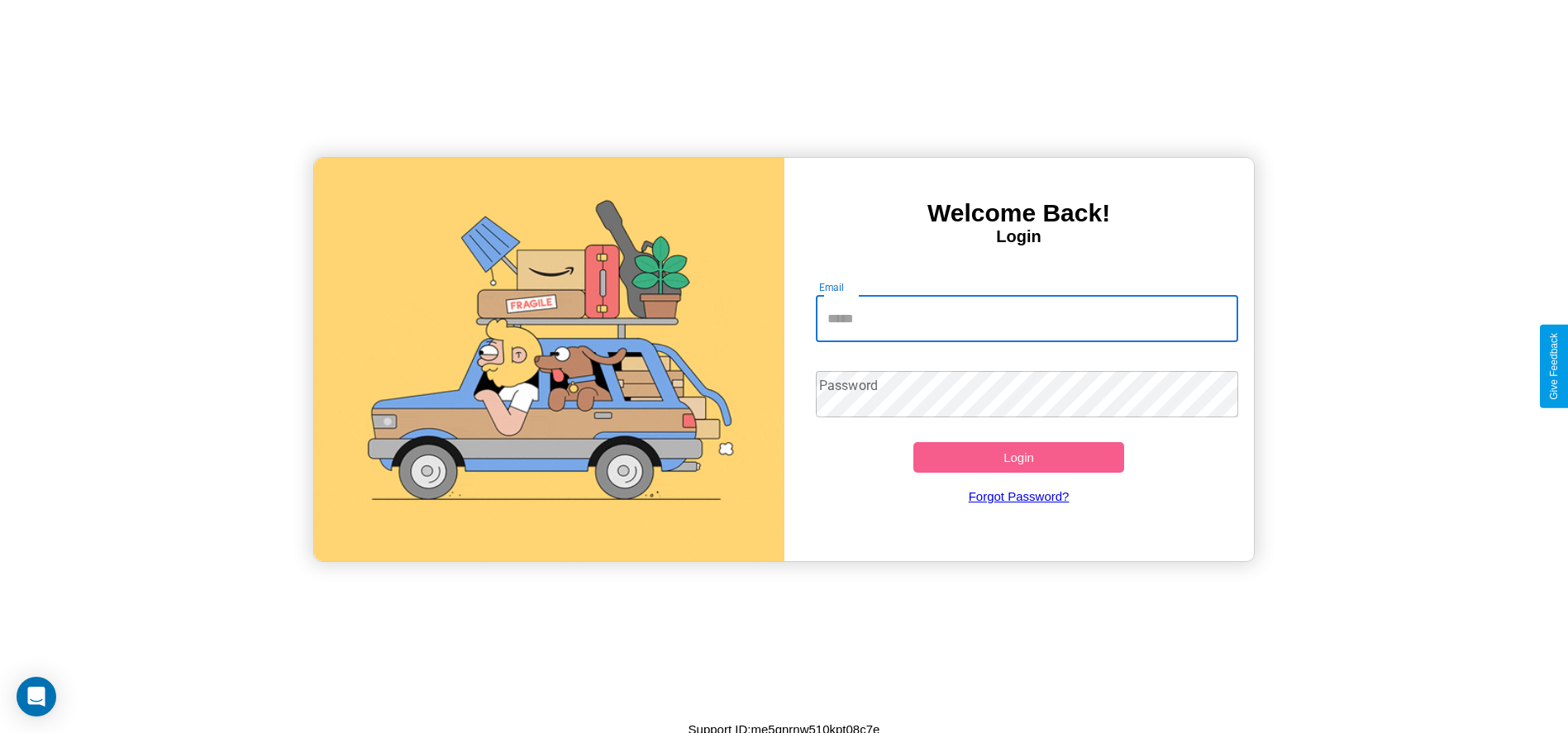
click at [1026, 318] on input "Email" at bounding box center [1026, 319] width 422 height 46
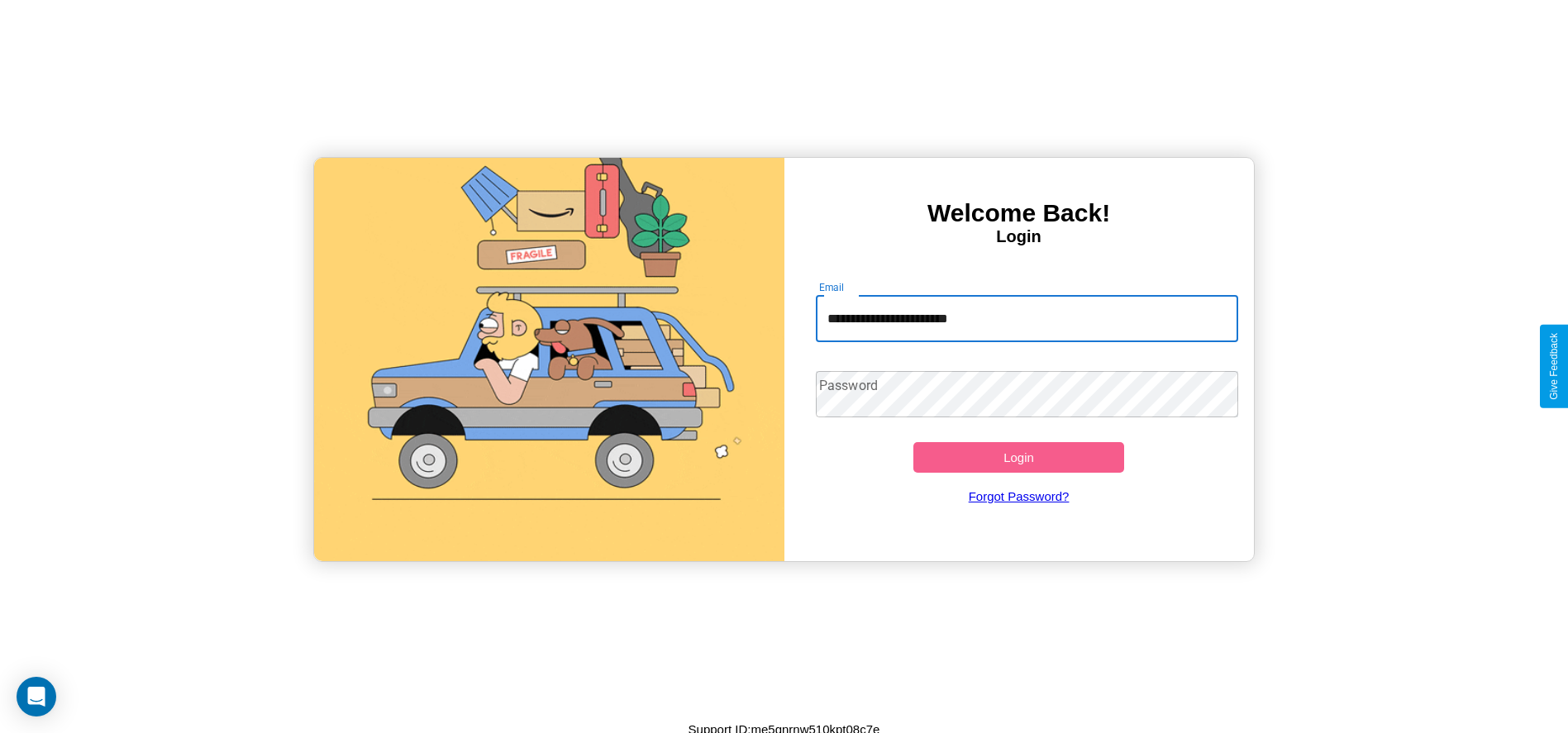
type input "**********"
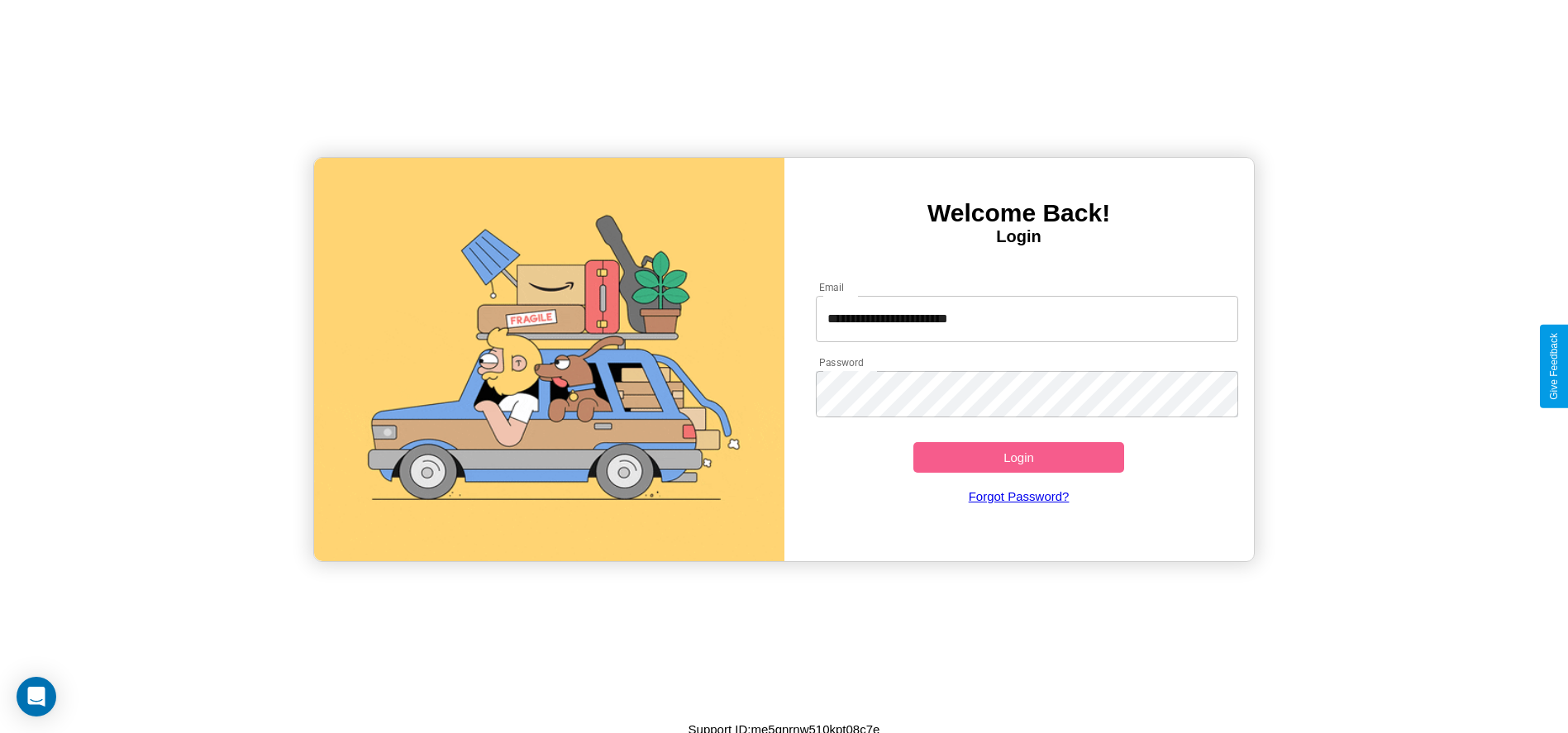
click at [1019, 457] on button "Login" at bounding box center [1019, 457] width 211 height 31
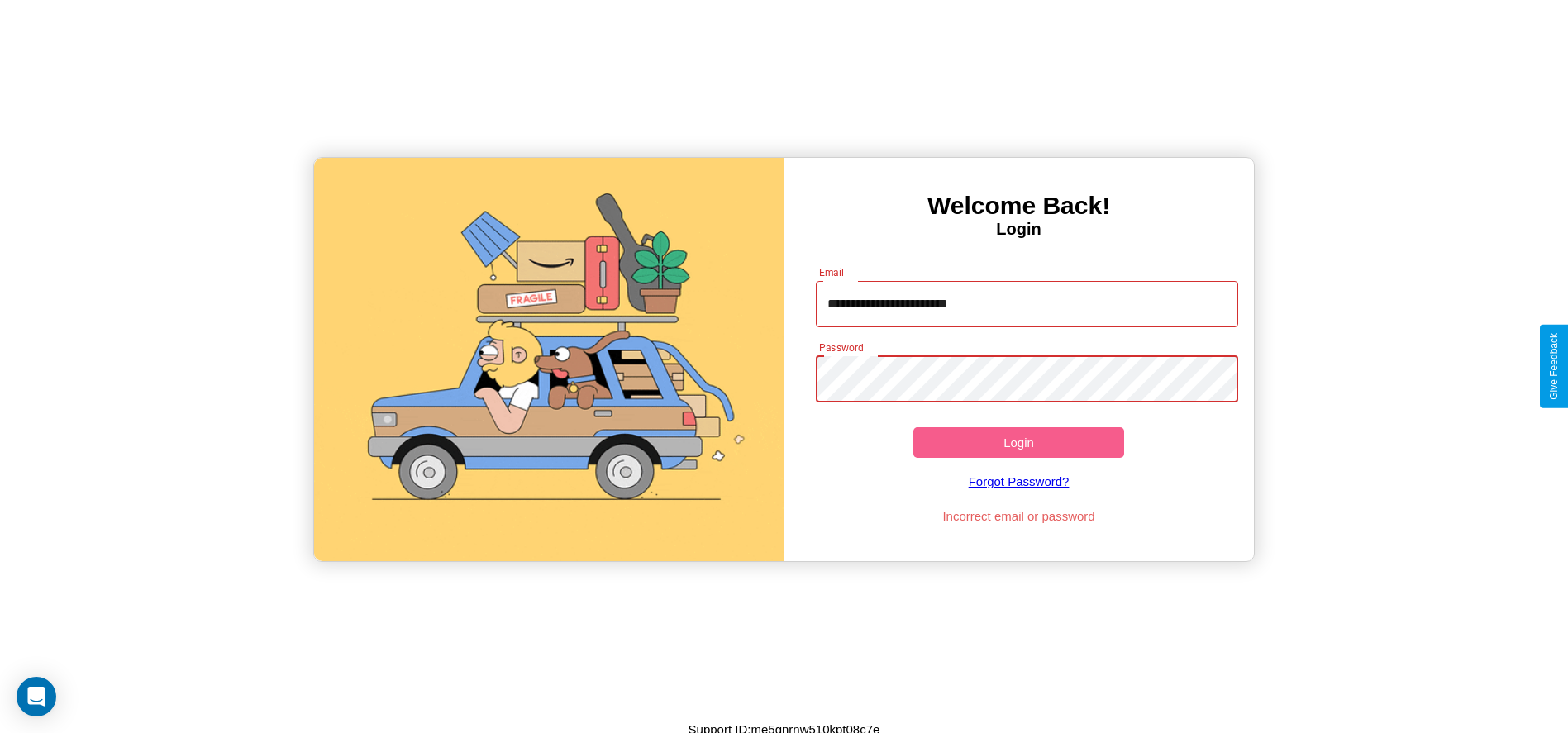
click at [1019, 442] on button "Login" at bounding box center [1019, 442] width 211 height 31
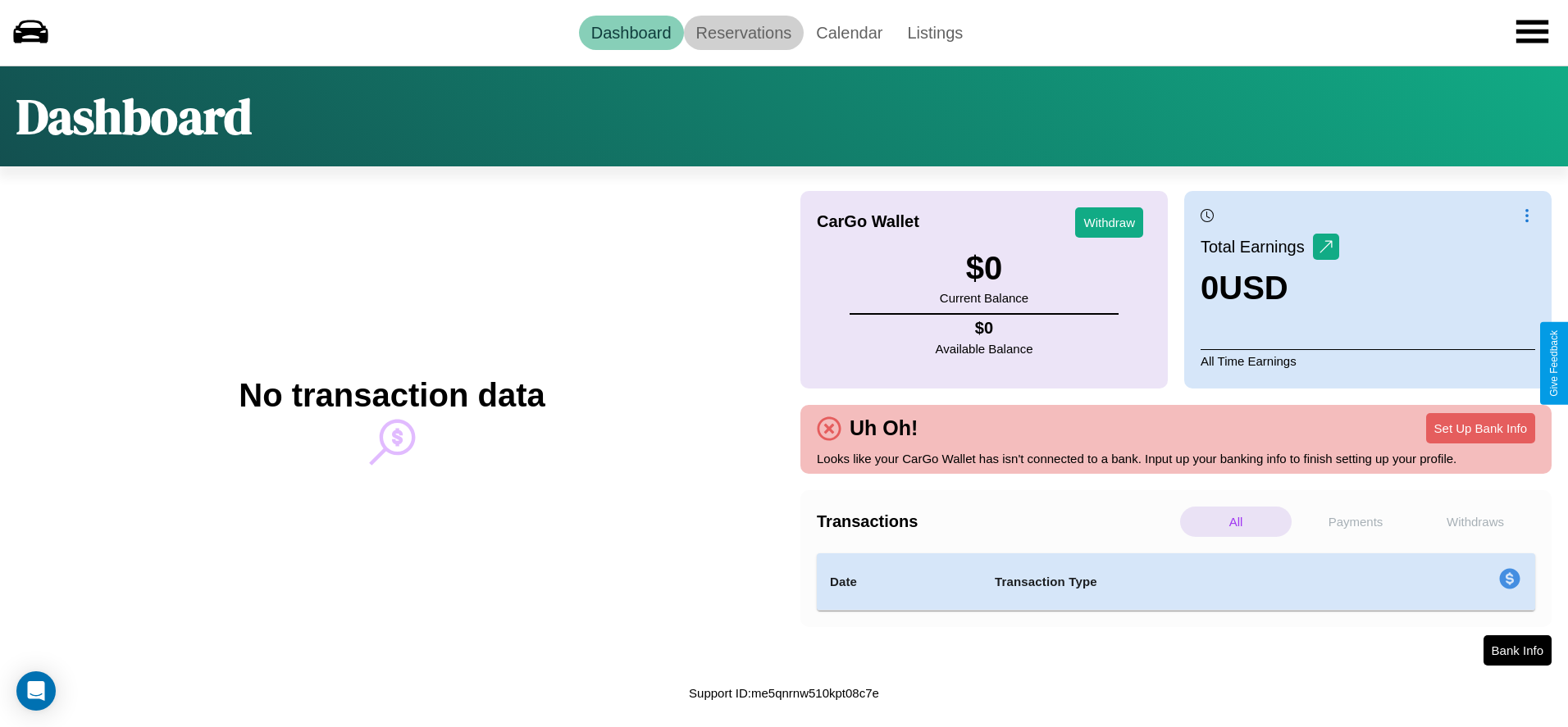
click at [743, 32] on link "Reservations" at bounding box center [744, 33] width 120 height 35
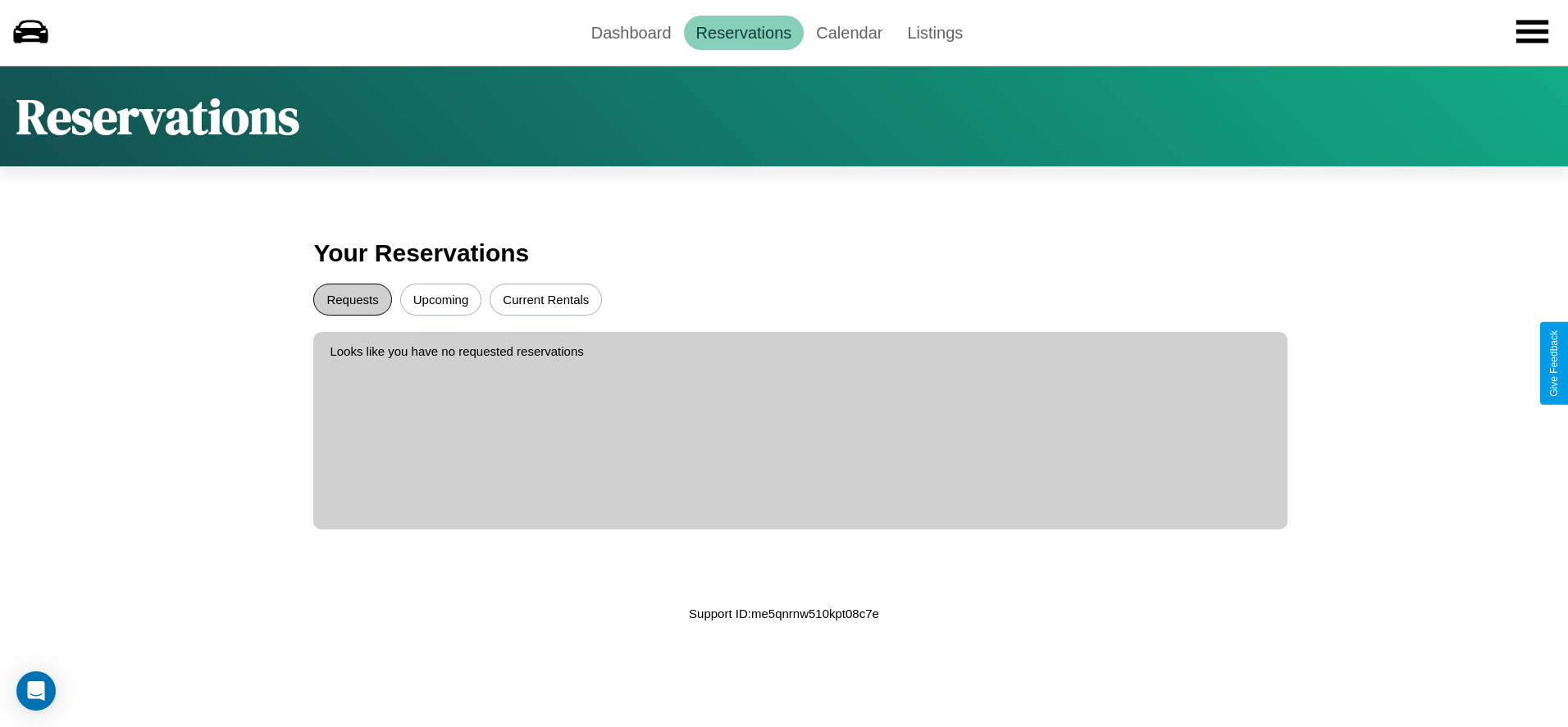
click at [353, 299] on button "Requests" at bounding box center [352, 299] width 78 height 32
click at [545, 299] on button "Current Rentals" at bounding box center [546, 299] width 113 height 32
click at [440, 299] on button "Upcoming" at bounding box center [441, 299] width 82 height 32
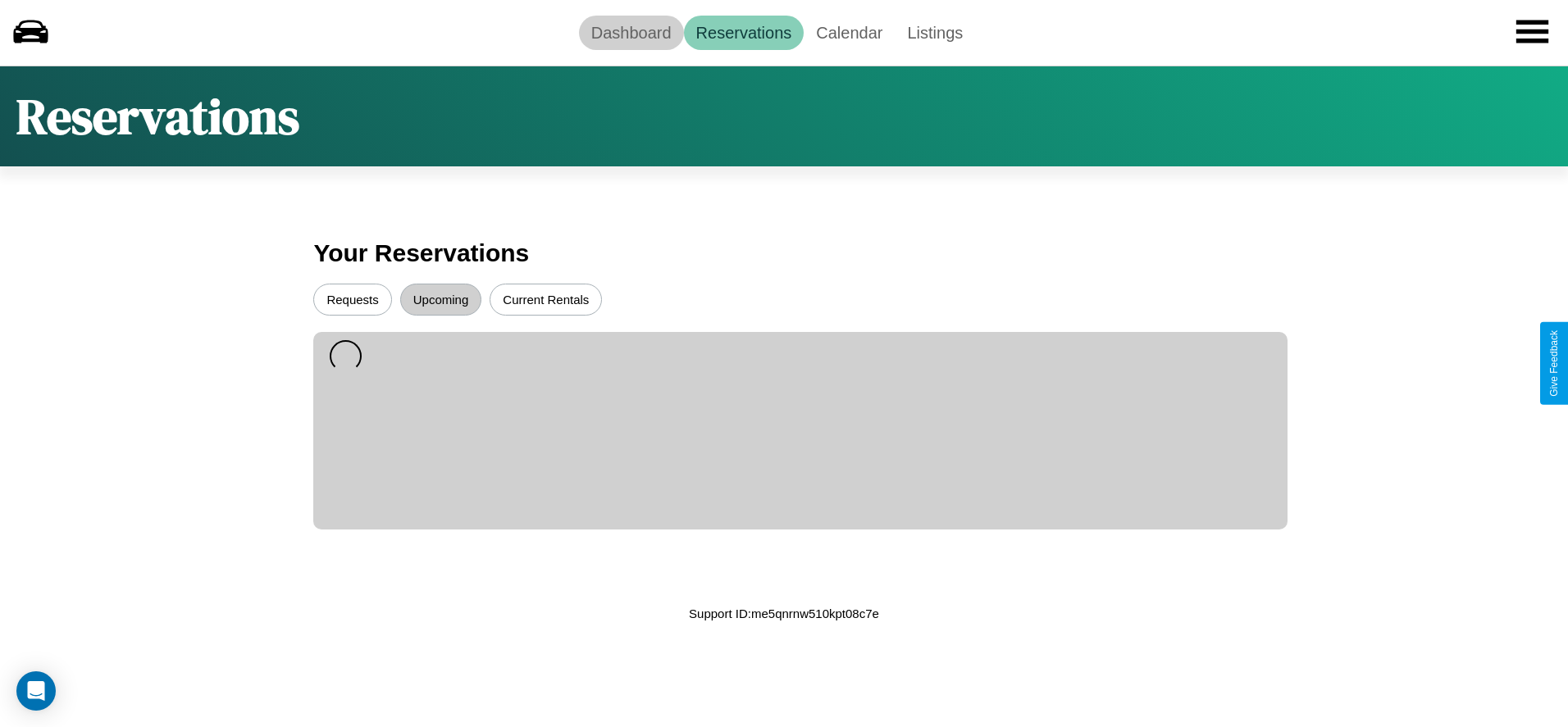
click at [631, 32] on link "Dashboard" at bounding box center [631, 33] width 105 height 35
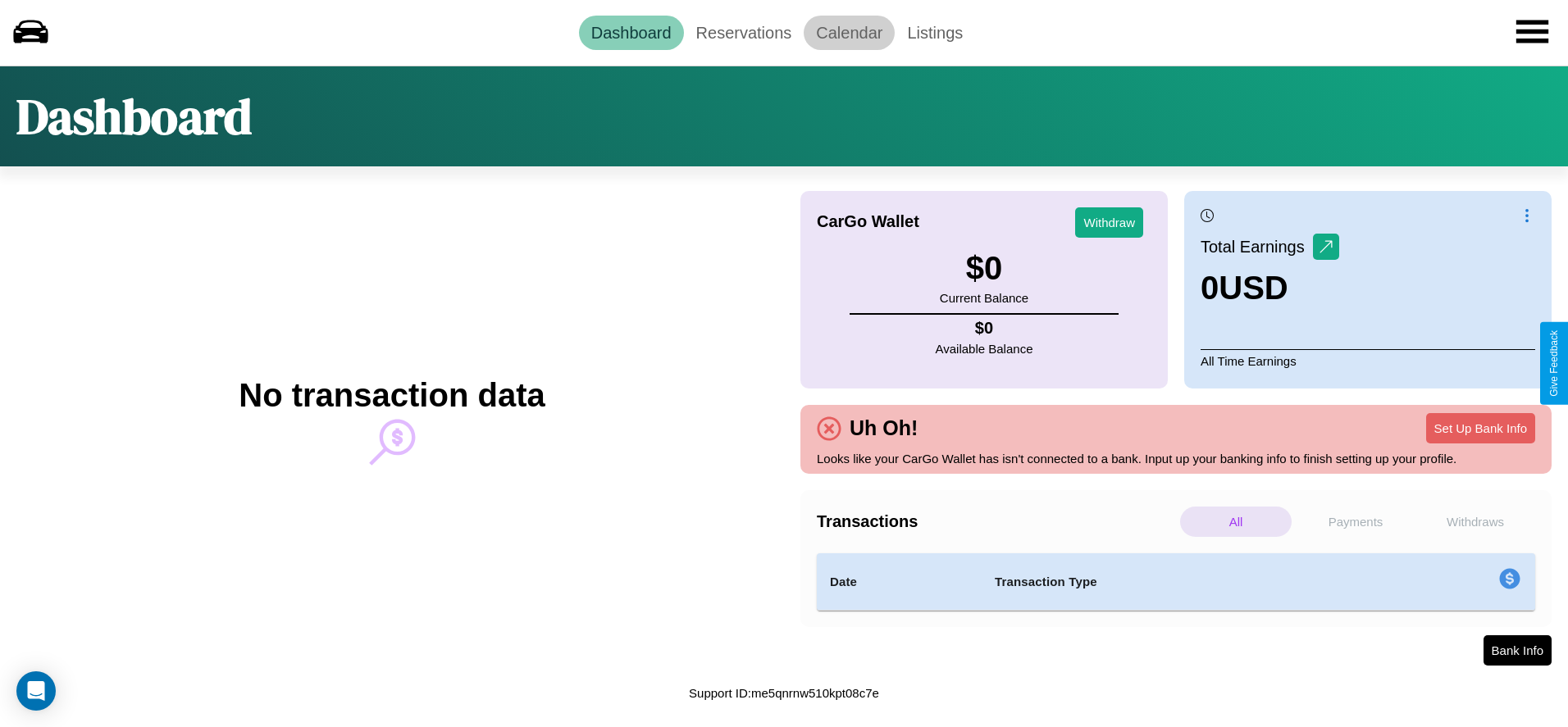
click at [849, 32] on link "Calendar" at bounding box center [849, 33] width 91 height 35
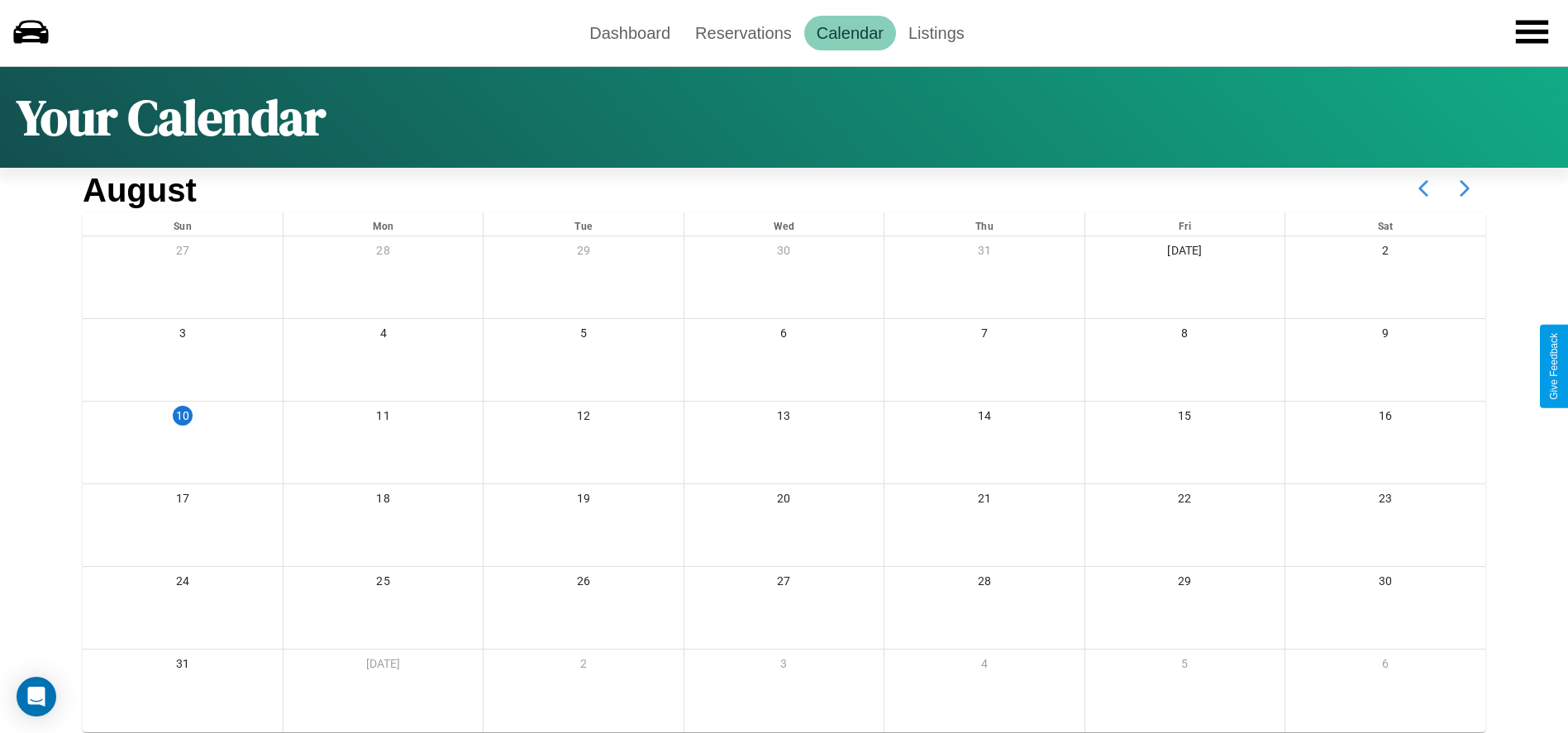
click at [1464, 189] on icon at bounding box center [1464, 188] width 41 height 41
